Goal: Information Seeking & Learning: Learn about a topic

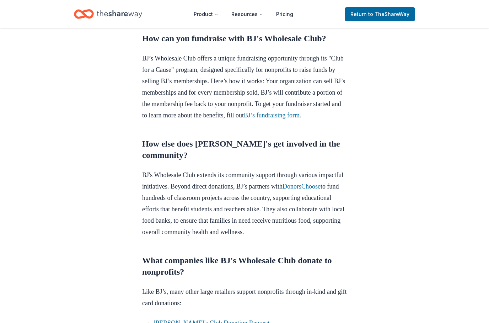
scroll to position [393, 0]
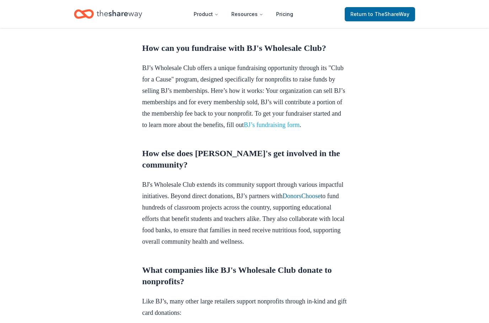
click at [244, 129] on link "BJ’s fundraising form" at bounding box center [272, 125] width 56 height 7
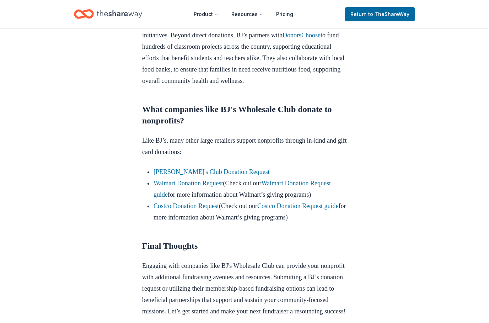
scroll to position [555, 0]
click at [204, 209] on link "Costco Donation Request" at bounding box center [186, 205] width 65 height 7
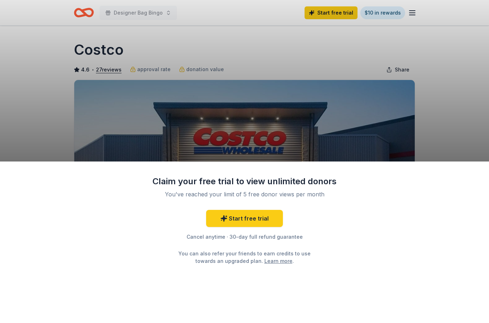
click at [290, 119] on div "Claim your free trial to view unlimited donors You've reached your limit of 5 f…" at bounding box center [244, 161] width 489 height 323
click at [260, 223] on link "Start free trial" at bounding box center [244, 218] width 77 height 17
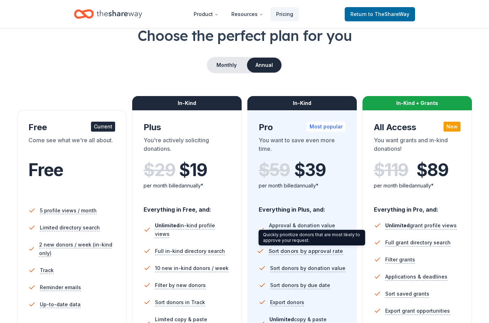
scroll to position [42, 0]
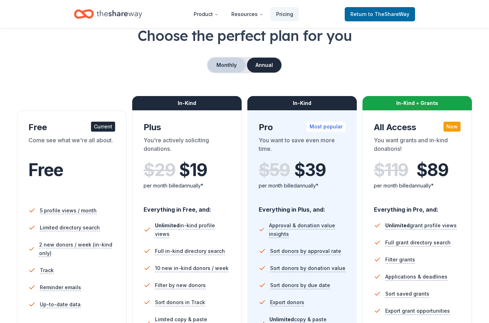
click at [231, 61] on button "Monthly" at bounding box center [227, 65] width 38 height 15
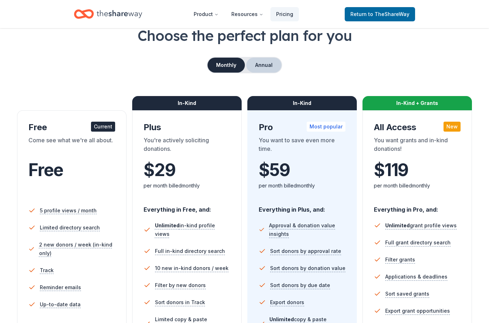
click at [276, 67] on button "Annual" at bounding box center [263, 65] width 35 height 15
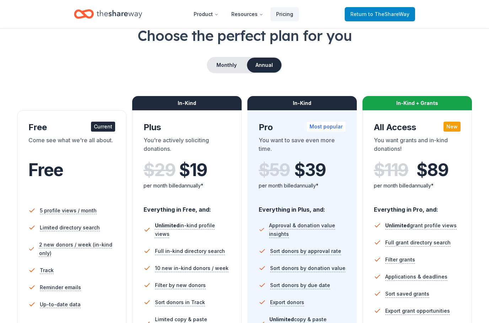
click at [377, 14] on span "to TheShareWay" at bounding box center [388, 14] width 41 height 6
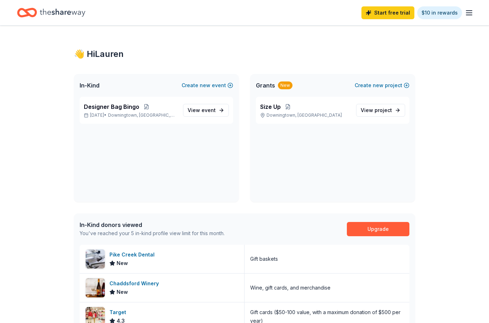
click at [45, 14] on icon "Home" at bounding box center [63, 12] width 46 height 15
click at [473, 12] on icon "button" at bounding box center [469, 13] width 9 height 9
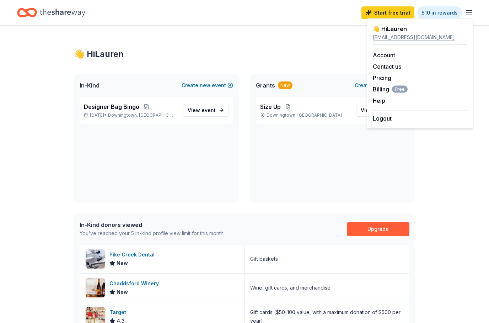
click at [341, 49] on div "👋 Hi Lauren" at bounding box center [244, 53] width 341 height 11
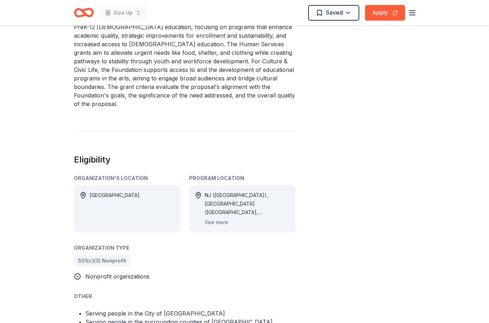
scroll to position [314, 0]
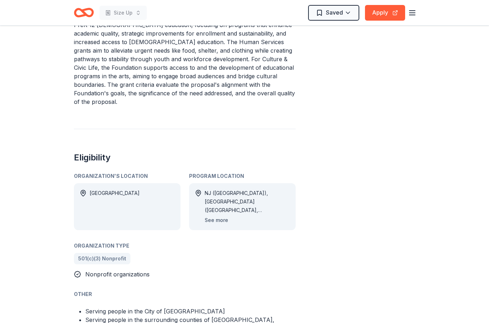
click at [217, 216] on button "See more" at bounding box center [216, 220] width 23 height 9
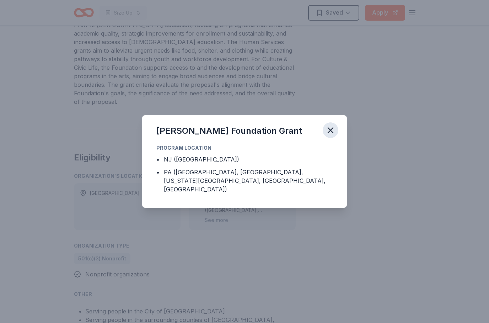
click at [333, 135] on icon "button" at bounding box center [331, 130] width 10 height 10
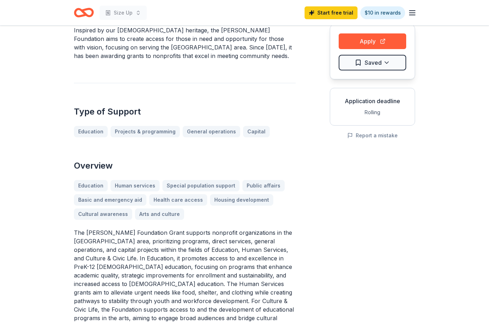
scroll to position [70, 0]
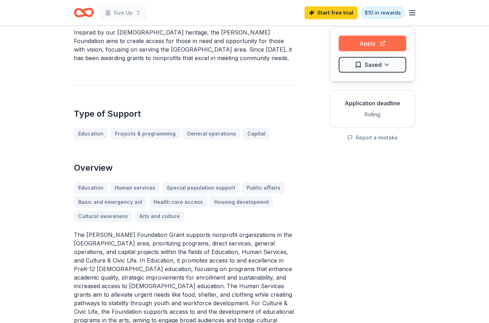
click at [390, 45] on button "Apply" at bounding box center [373, 44] width 68 height 16
